Goal: Communication & Community: Answer question/provide support

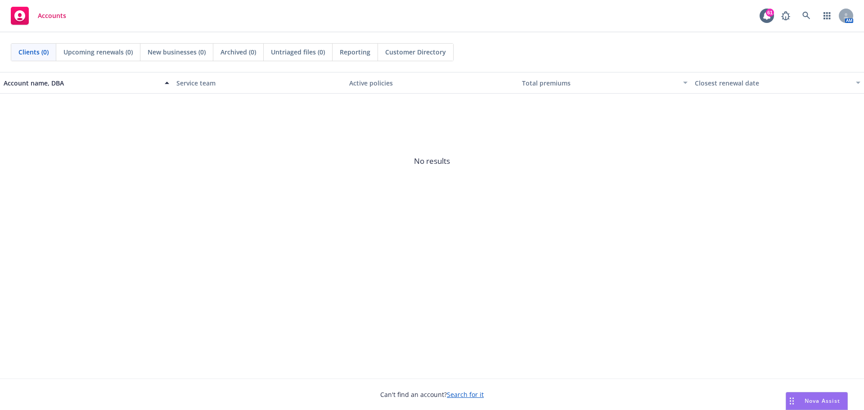
click at [827, 402] on span "Nova Assist" at bounding box center [823, 401] width 36 height 8
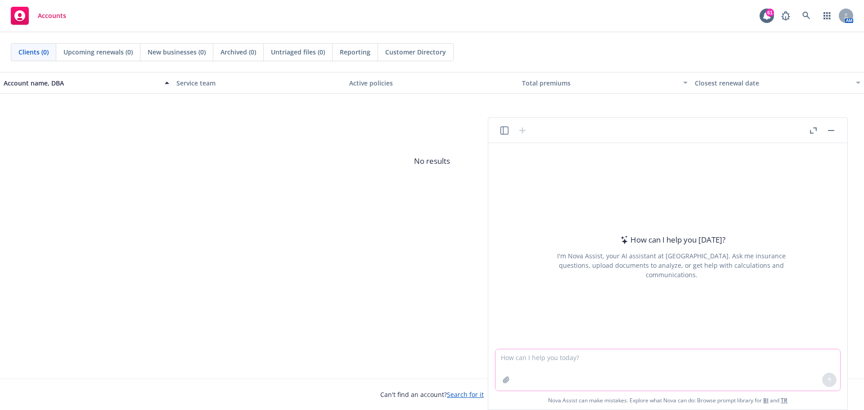
click at [558, 362] on textarea at bounding box center [668, 369] width 345 height 41
type textarea "h"
click at [825, 377] on button at bounding box center [829, 380] width 14 height 14
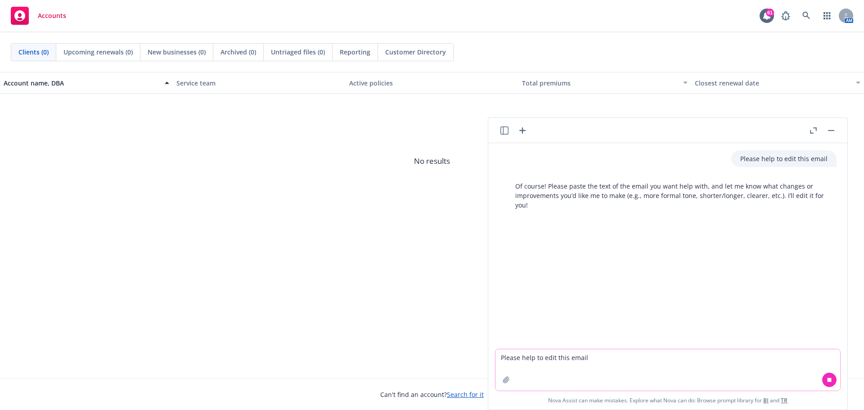
paste textarea "Update on status of renewal decisions. Dave, Joey and I met with Remodel Health…"
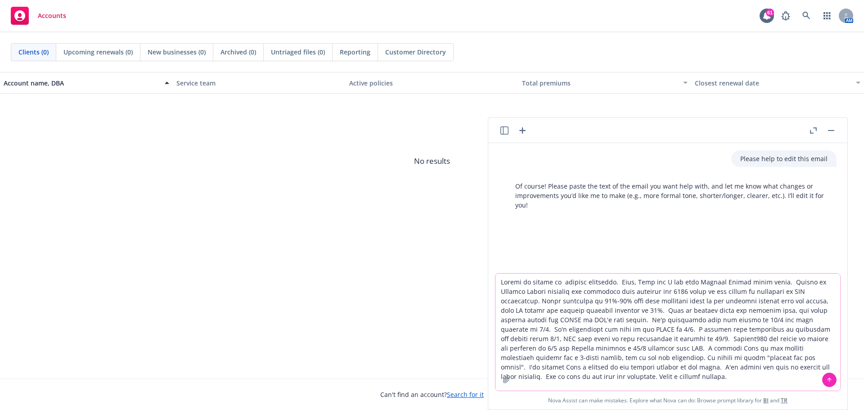
type textarea "Update on status of renewal decisions. Dave, Joey and I met with Remodel Health…"
click at [825, 377] on button at bounding box center [829, 380] width 14 height 14
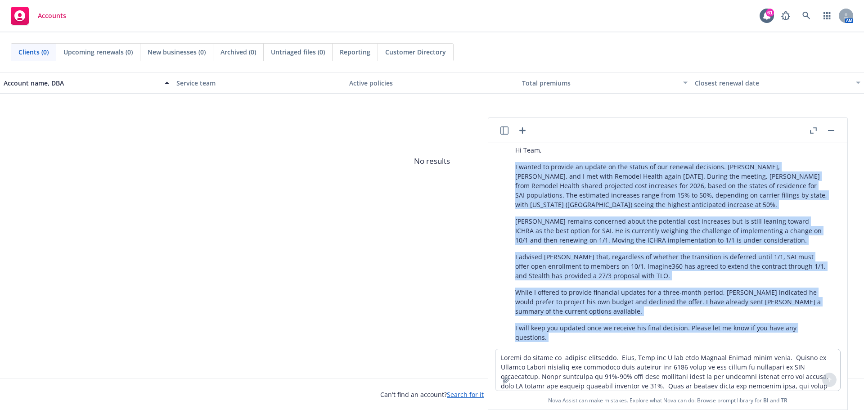
scroll to position [303, 0]
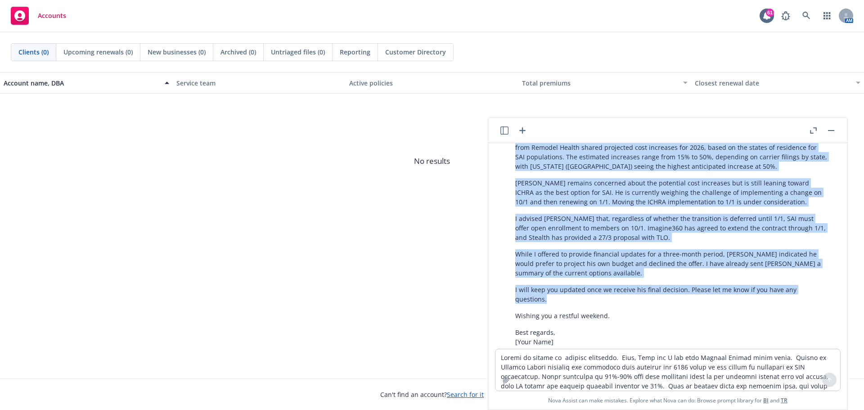
drag, startPoint x: 515, startPoint y: 203, endPoint x: 824, endPoint y: 281, distance: 318.6
click at [824, 281] on div "Certainly! Here’s a revised and polished version of your email: Subject: Update…" at bounding box center [671, 219] width 330 height 312
copy div "I wanted to provide an update on the status of our renewal decisions. Dave, Joe…"
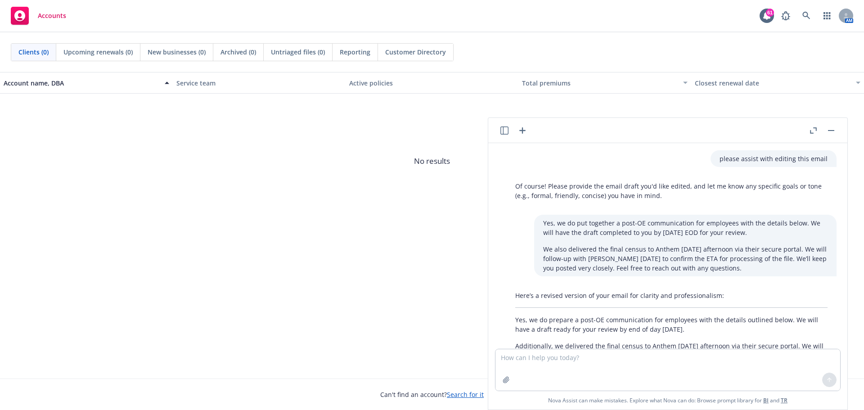
scroll to position [70, 0]
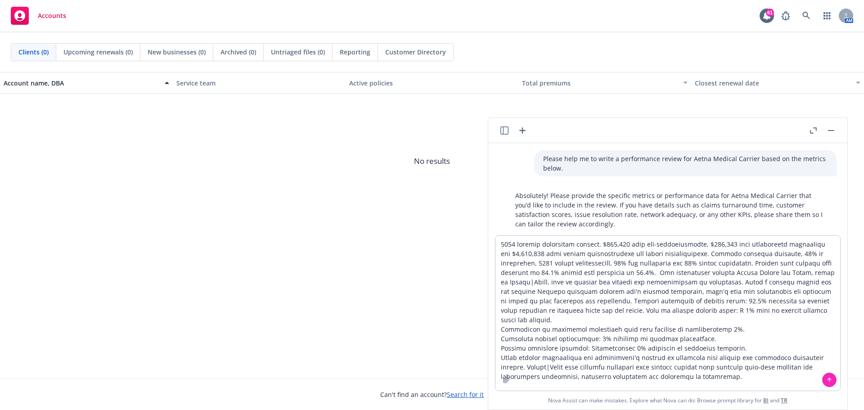
scroll to position [45, 0]
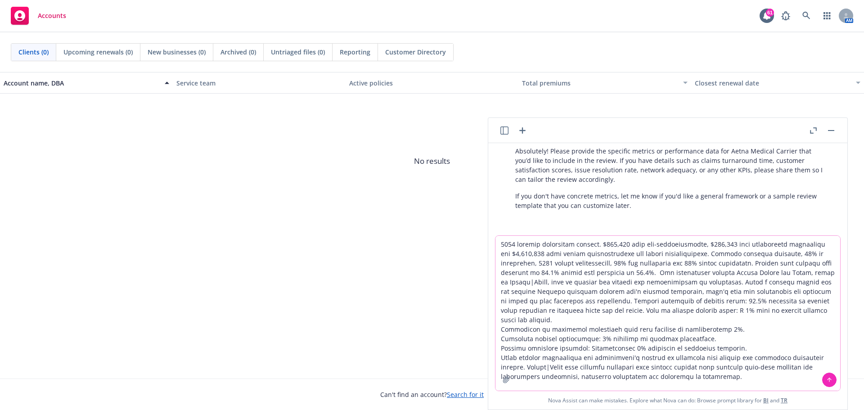
click at [829, 380] on icon at bounding box center [830, 380] width 6 height 6
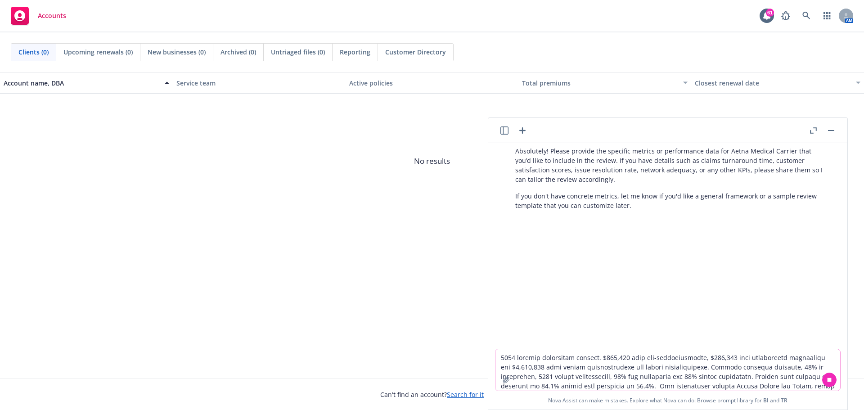
scroll to position [105, 0]
